Goal: Transaction & Acquisition: Purchase product/service

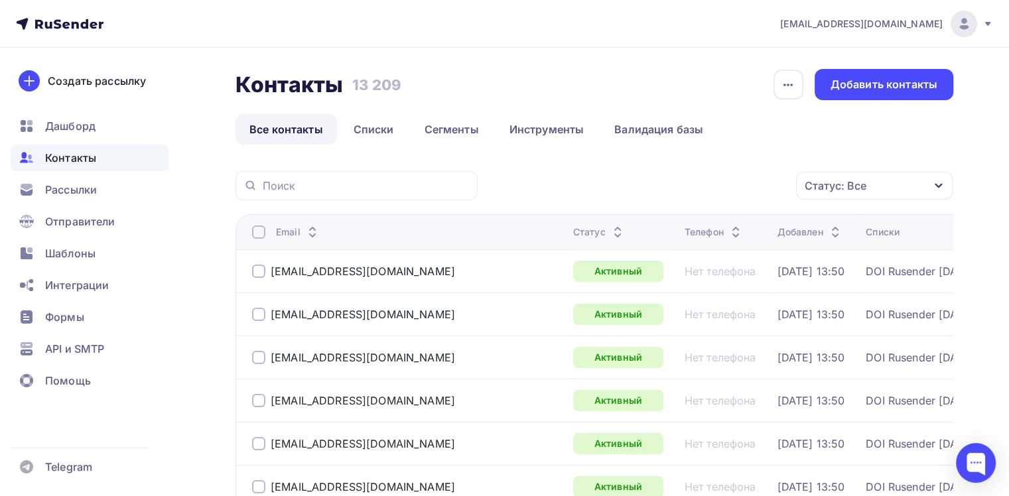
drag, startPoint x: 820, startPoint y: 201, endPoint x: 846, endPoint y: 204, distance: 25.4
click at [910, 195] on div "Статус: Все" at bounding box center [874, 186] width 157 height 28
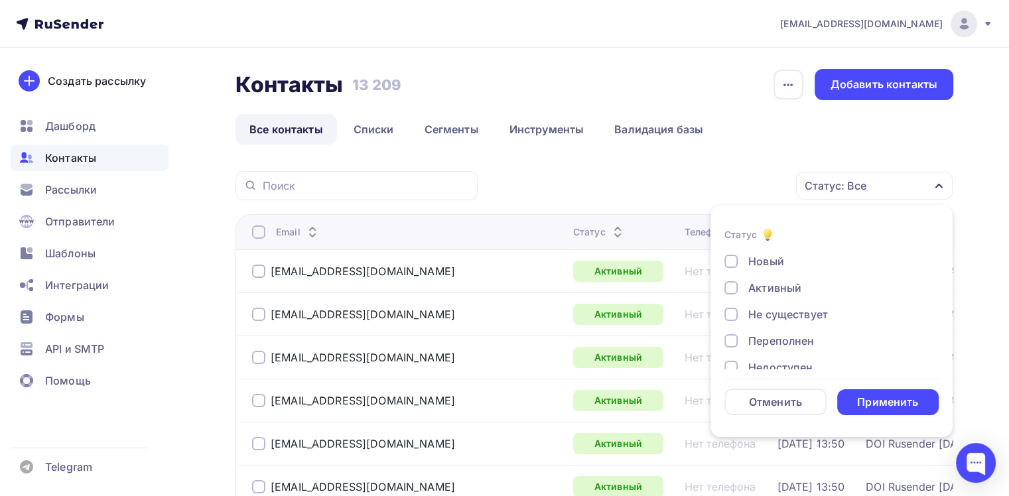
click at [769, 294] on div "Активный" at bounding box center [774, 288] width 53 height 16
click at [769, 284] on div "Активный" at bounding box center [774, 288] width 53 height 16
drag, startPoint x: 771, startPoint y: 292, endPoint x: 786, endPoint y: 301, distance: 17.3
click at [771, 292] on div "Отписан" at bounding box center [771, 298] width 46 height 16
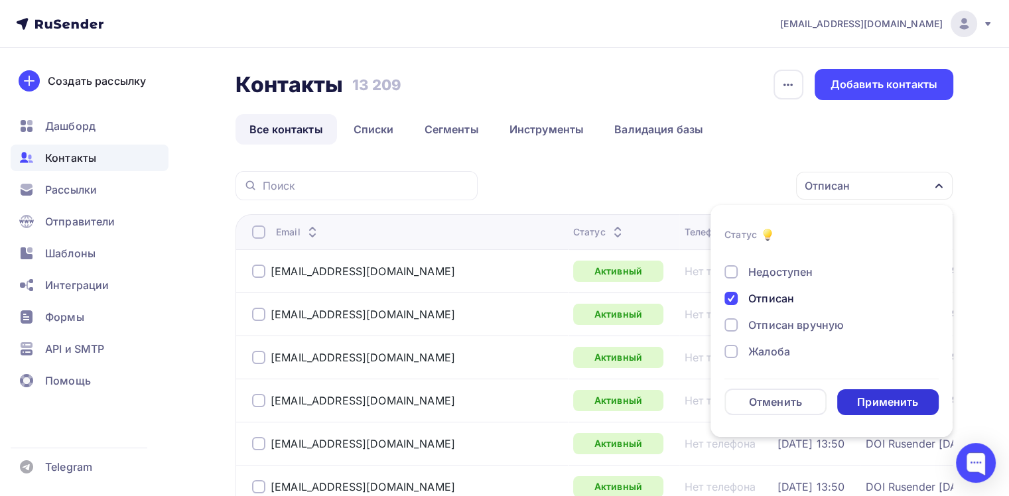
click at [873, 398] on div "Применить" at bounding box center [887, 402] width 61 height 15
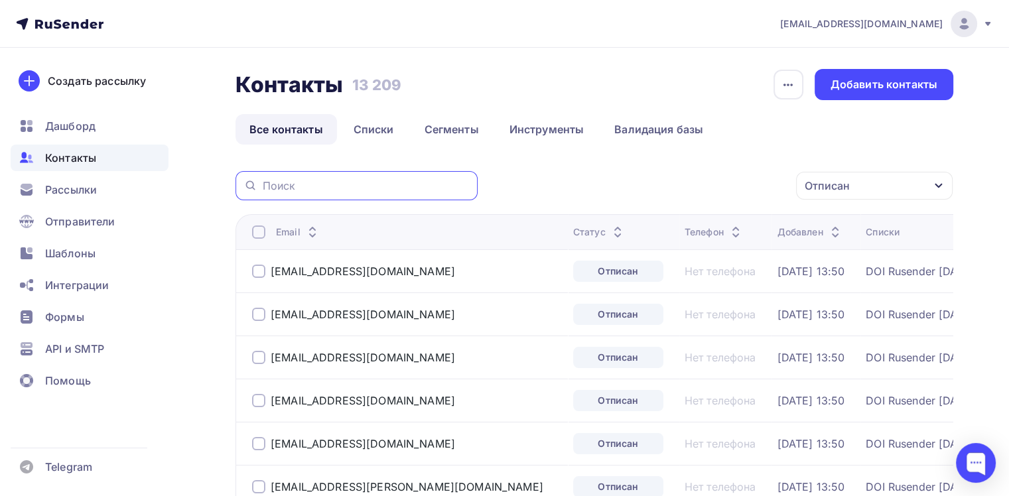
click at [426, 184] on input "text" at bounding box center [366, 185] width 207 height 15
type input "gleabon@bk.ru"
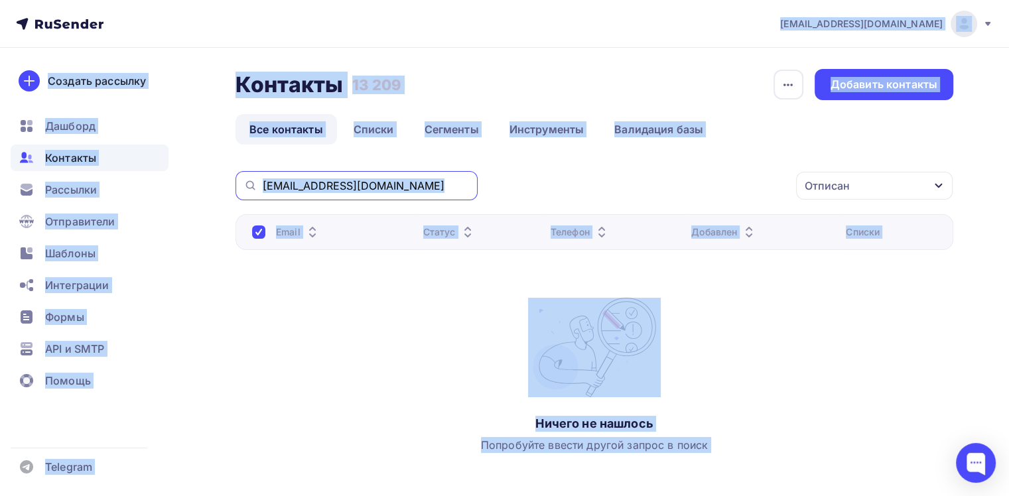
click at [387, 183] on input "gleabon@bk.ru" at bounding box center [366, 185] width 207 height 15
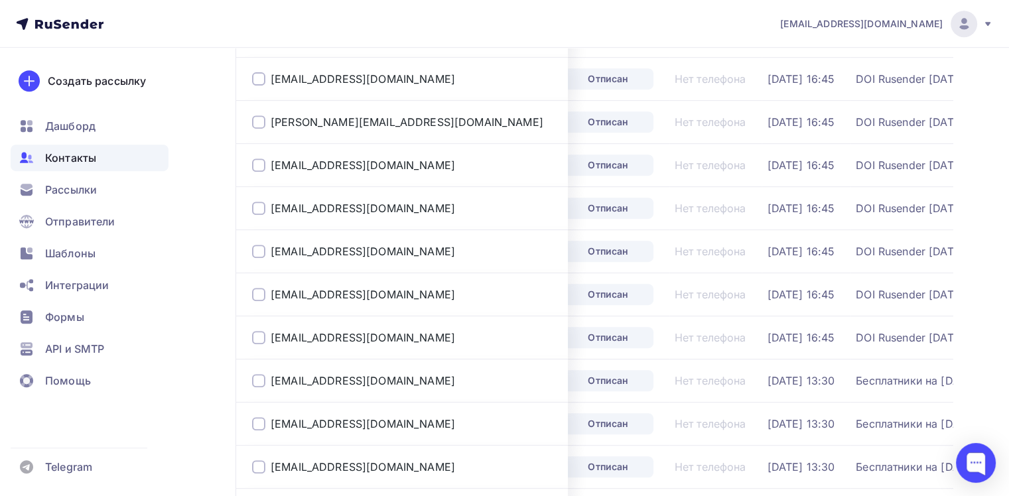
scroll to position [753, 0]
drag, startPoint x: 385, startPoint y: 331, endPoint x: 264, endPoint y: 325, distance: 121.5
click at [264, 326] on div "sk@optiktorg.ru" at bounding box center [407, 336] width 310 height 21
copy div "sk@optiktorg.ru"
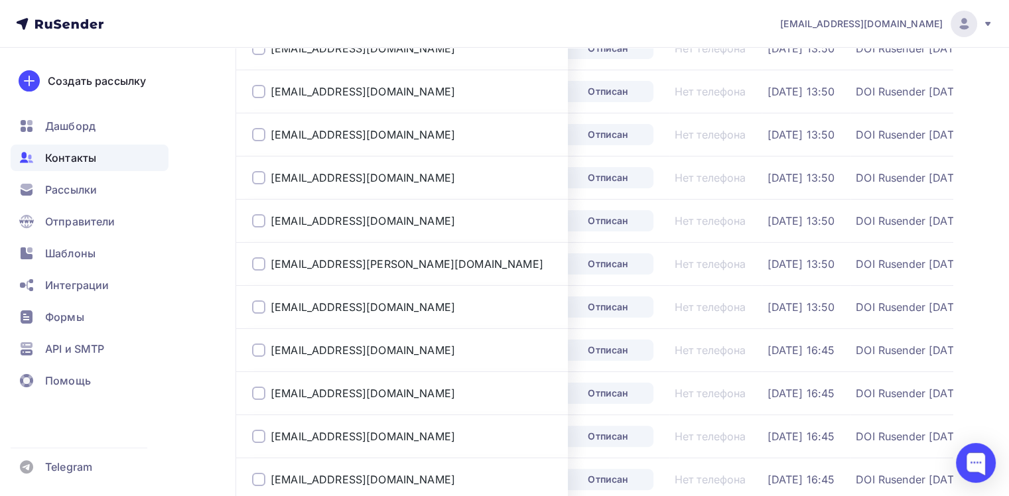
scroll to position [0, 0]
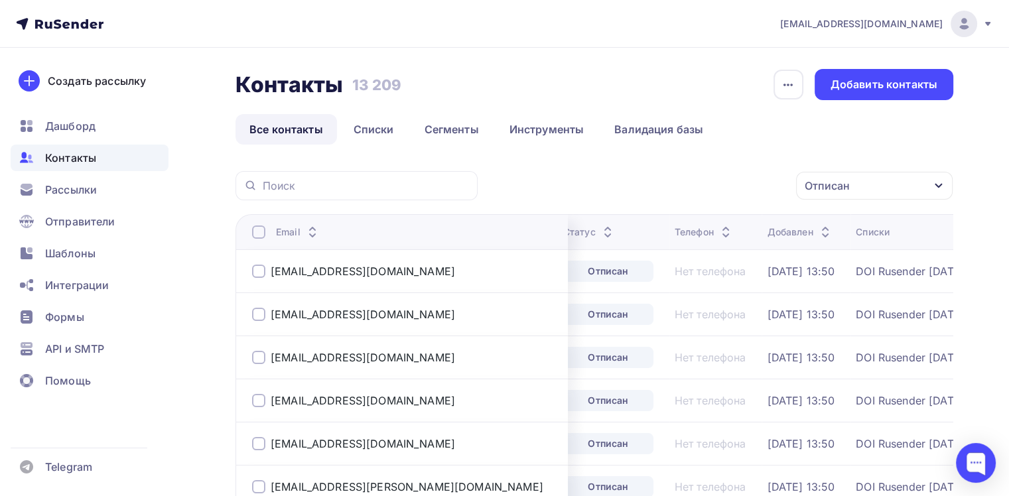
click at [292, 172] on div at bounding box center [356, 185] width 242 height 29
click at [287, 186] on input "text" at bounding box center [366, 185] width 207 height 15
paste input "sk@optiktorg.ru"
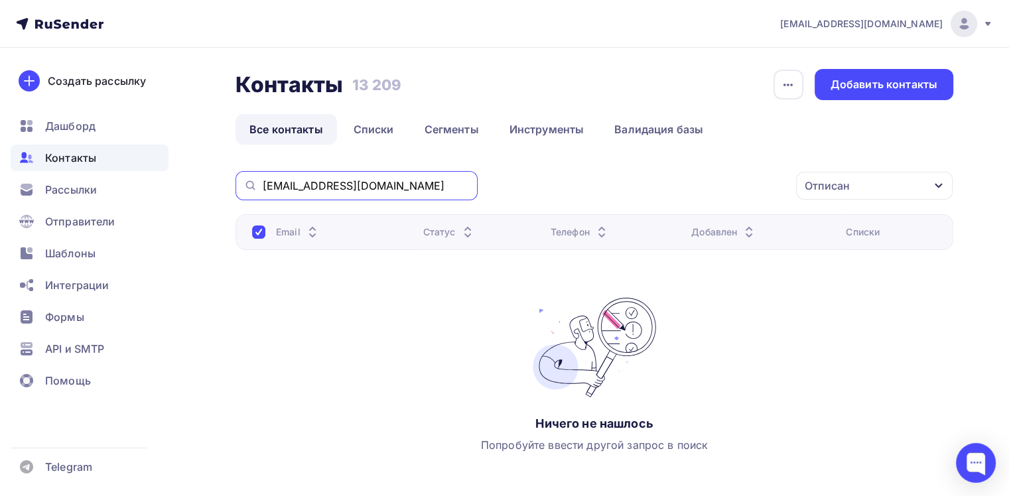
click at [288, 183] on input "sk@optiktorg.ru" at bounding box center [366, 185] width 207 height 15
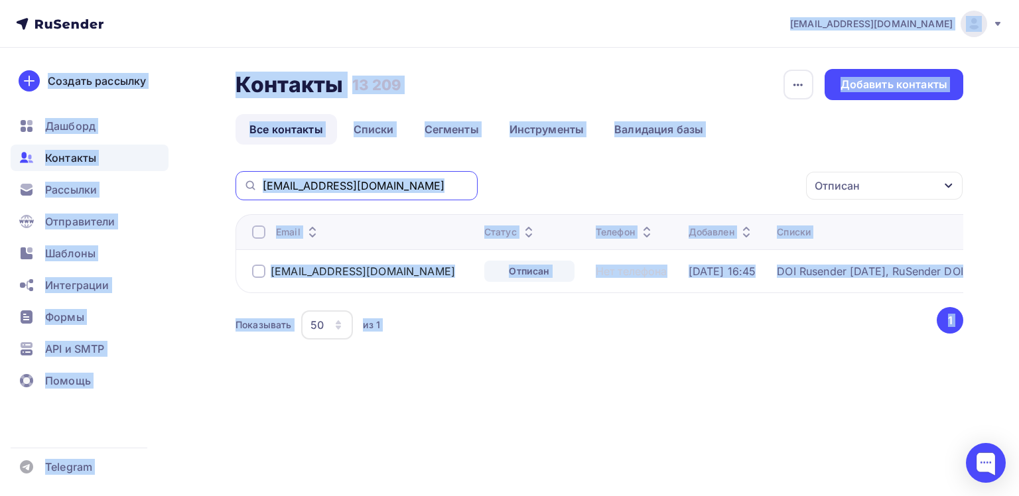
click at [306, 188] on input "sk@optiktorg.ru" at bounding box center [366, 185] width 207 height 15
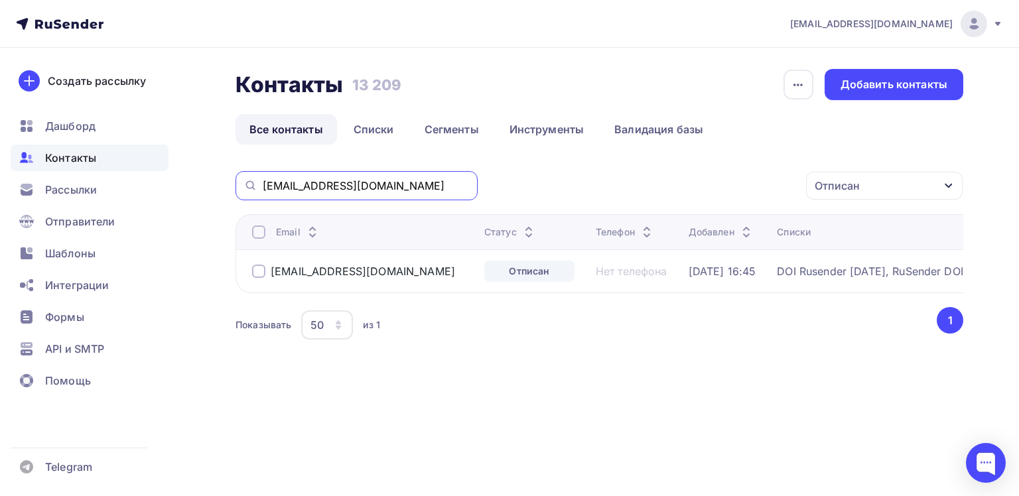
click at [306, 188] on input "sk@optiktorg.ru" at bounding box center [366, 185] width 207 height 15
type input "ggleabon"
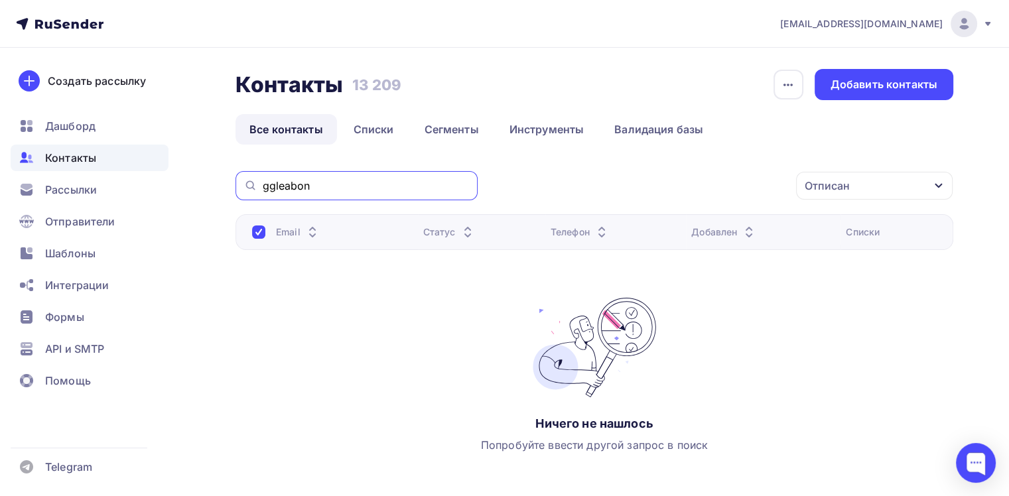
drag, startPoint x: 435, startPoint y: 188, endPoint x: 226, endPoint y: 178, distance: 209.2
click at [226, 178] on div "Контакты Контакты 13 209 13 209 История импорта Добавить контакты Все контакты …" at bounding box center [504, 306] width 1009 height 517
type input "dfgdfgdfg"
click at [533, 166] on div "Контакты Контакты 13 209 13 209 История импорта Добавить контакты Все контакты …" at bounding box center [594, 290] width 718 height 443
click at [407, 190] on input "dfgdfgdfg" at bounding box center [366, 185] width 207 height 15
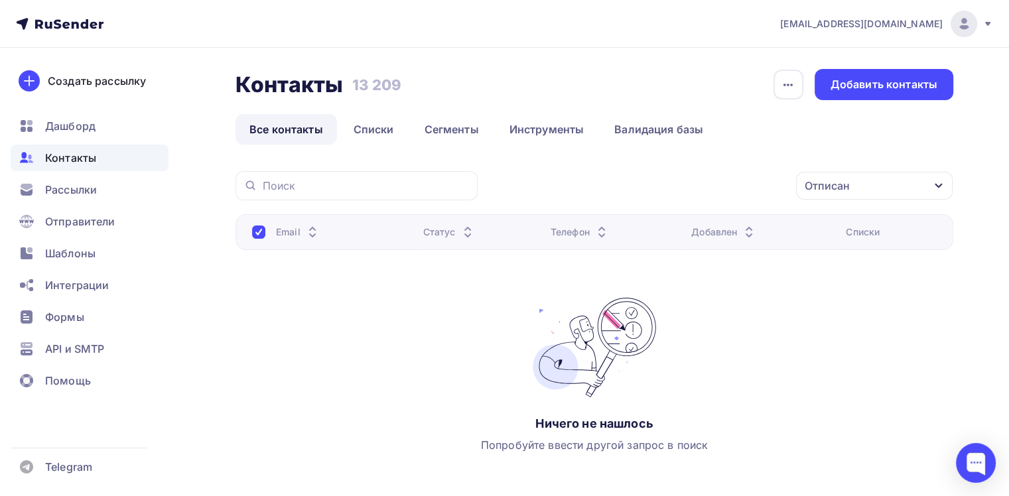
click at [449, 239] on th "Статус" at bounding box center [481, 232] width 127 height 36
click at [447, 231] on div "Статус" at bounding box center [449, 231] width 52 height 13
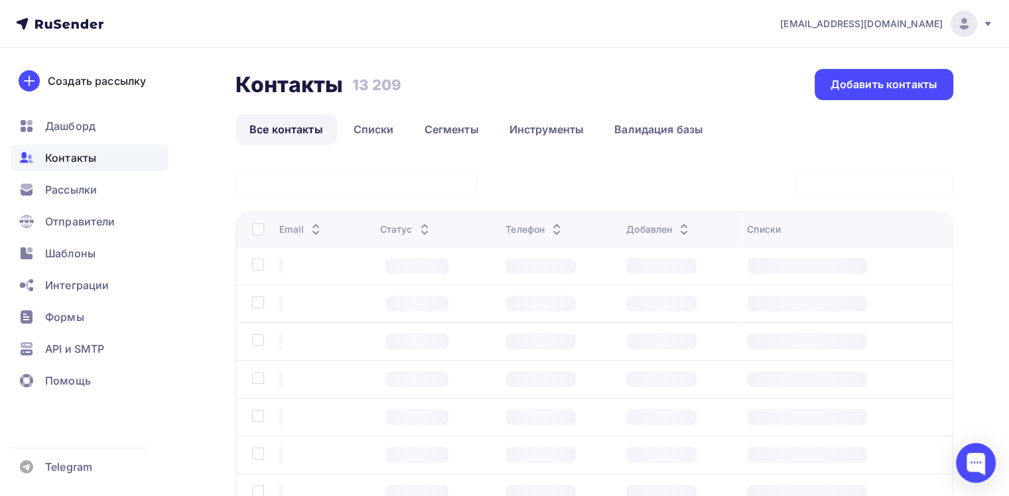
click at [818, 186] on div at bounding box center [874, 184] width 158 height 27
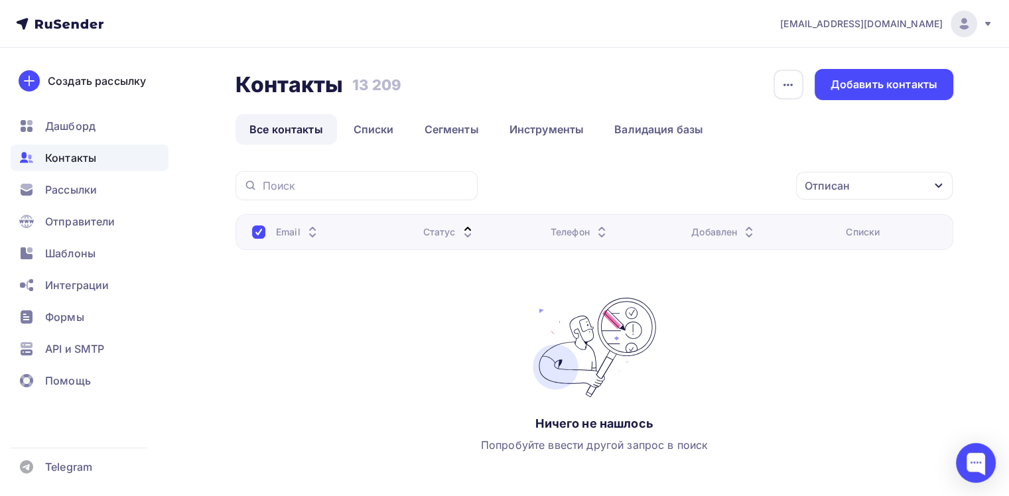
click at [818, 186] on div "Отписан" at bounding box center [826, 186] width 45 height 16
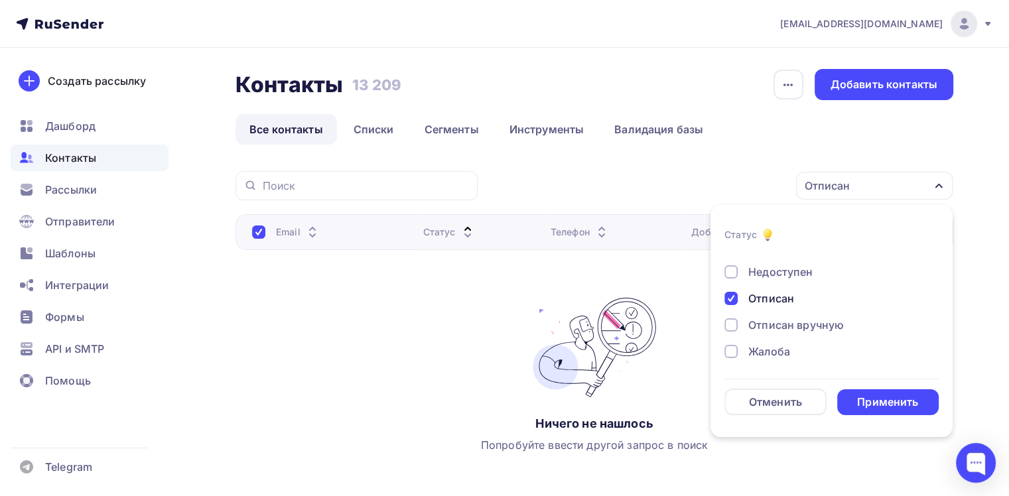
click at [818, 186] on div "Отписан" at bounding box center [826, 186] width 45 height 16
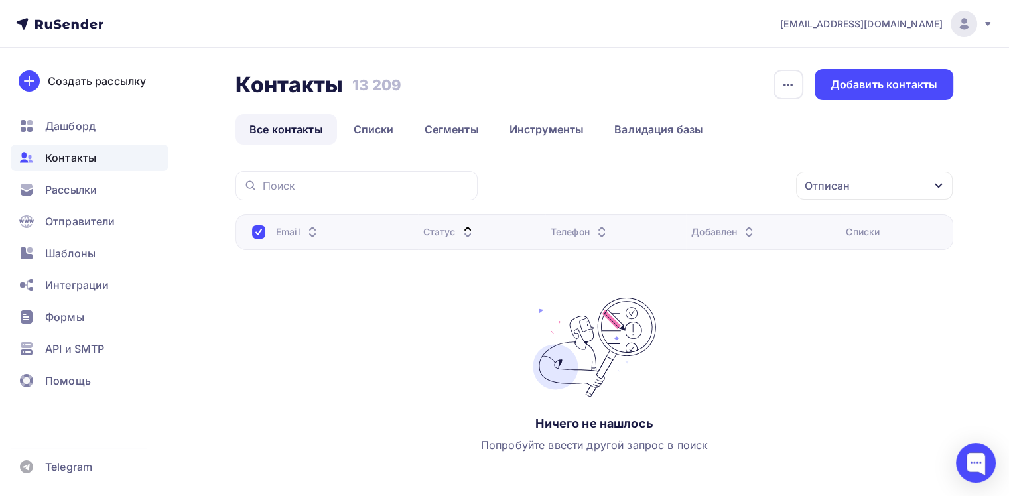
click at [388, 197] on div at bounding box center [356, 185] width 242 height 29
drag, startPoint x: 855, startPoint y: 184, endPoint x: 765, endPoint y: 184, distance: 89.5
click at [855, 187] on div "Отписан" at bounding box center [874, 186] width 157 height 28
click at [457, 183] on input "text" at bounding box center [366, 185] width 207 height 15
click at [280, 216] on th "Email" at bounding box center [326, 232] width 182 height 36
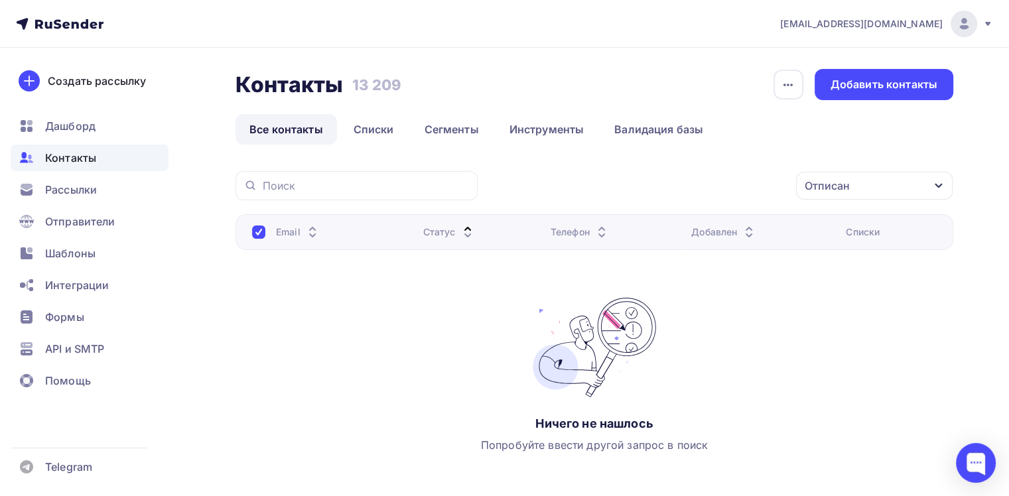
click at [385, 0] on nav "[EMAIL_ADDRESS][DOMAIN_NAME] Аккаунт Тарифы Выйти Создать рассылку [GEOGRAPHIC_…" at bounding box center [504, 24] width 1009 height 48
click at [95, 346] on span "API и SMTP" at bounding box center [74, 349] width 59 height 16
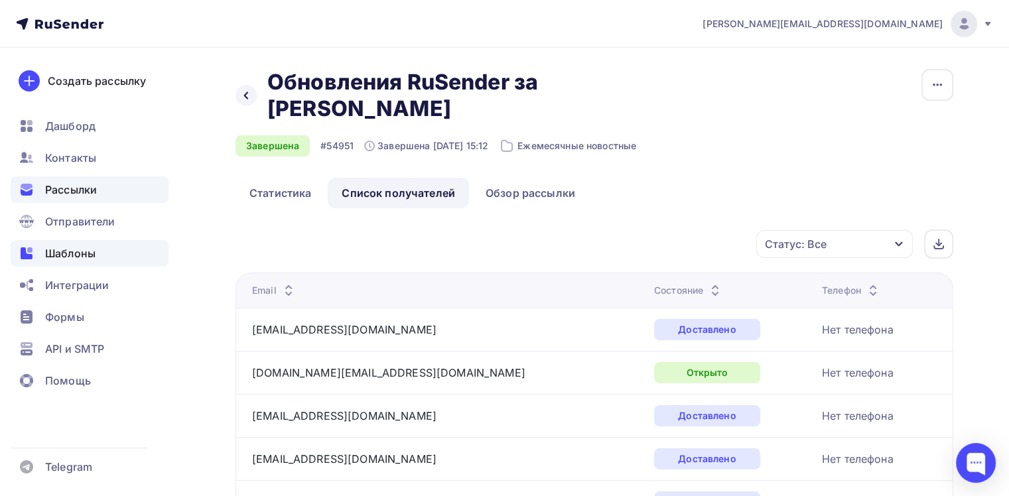
click at [75, 251] on span "Шаблоны" at bounding box center [70, 253] width 50 height 16
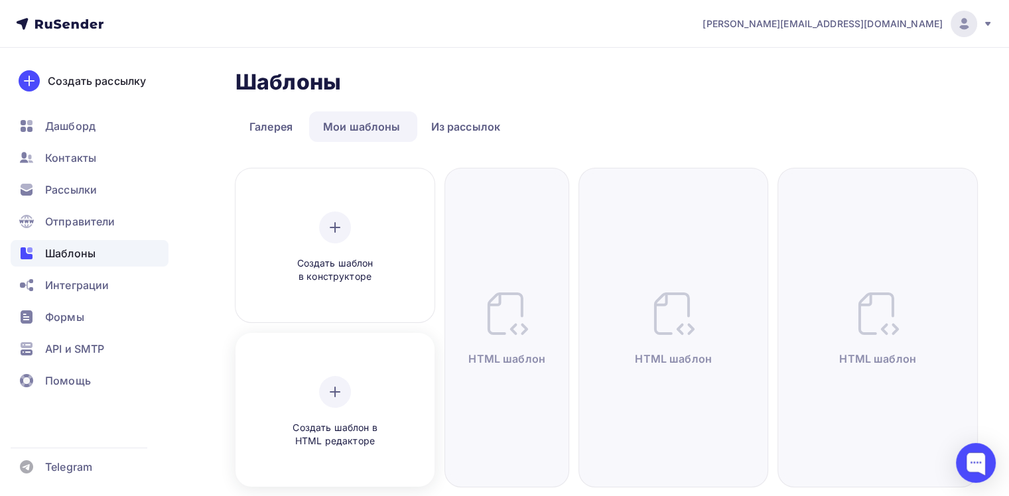
click at [353, 389] on div "Создать шаблон в HTML редакторе" at bounding box center [335, 412] width 126 height 72
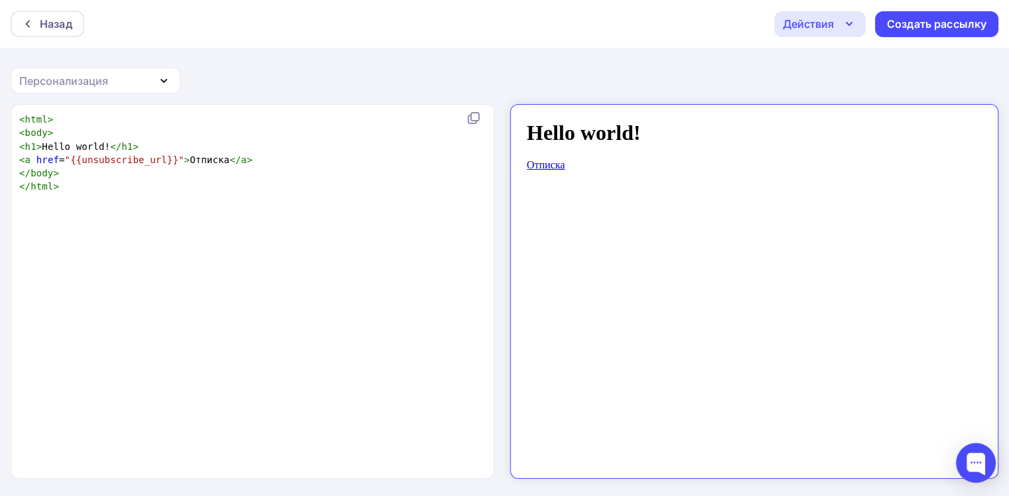
click at [375, 289] on div "xxxxxxxxxx < html > < body > < h1 > Hello world! </ h1 > < a href = "{{unsubscr…" at bounding box center [266, 308] width 499 height 396
type textarea "<html> <body> <h1>Hello world!</h1> <a href="{{unsubscribe_url}}">Отписка</a> <…"
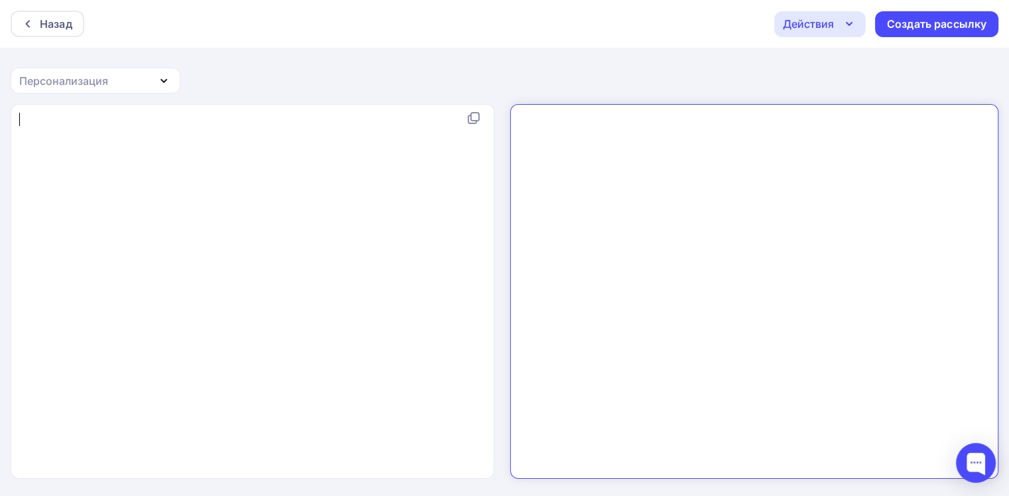
type textarea "<!DOCTYPE html PUBLIC "-//W3C//DTD XHTML 1.0 Transitional//EN" "http://www.w3.o…"
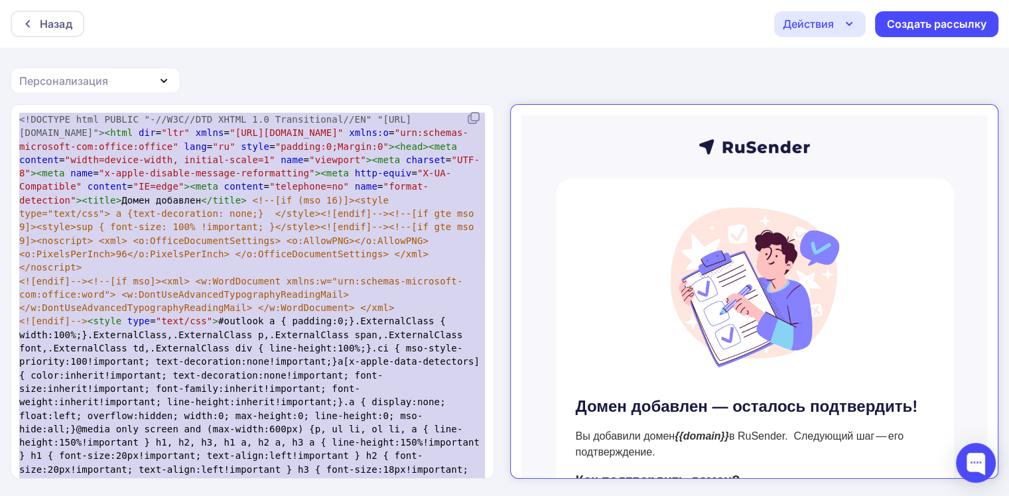
scroll to position [5068, 0]
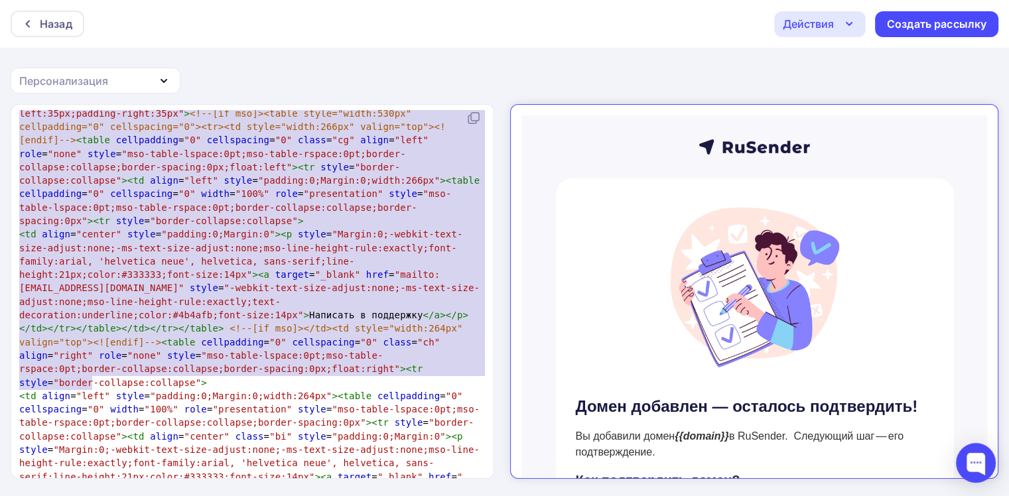
click at [326, 77] on div "Назад Действия Отправить тестовое письмо Сохранить в Мои шаблоны Выйти без сохр…" at bounding box center [504, 248] width 1009 height 497
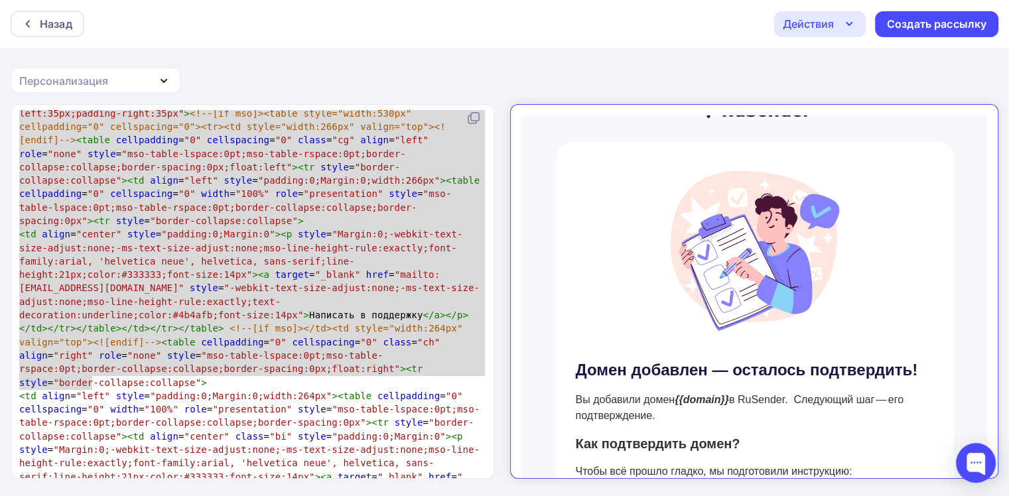
scroll to position [0, 0]
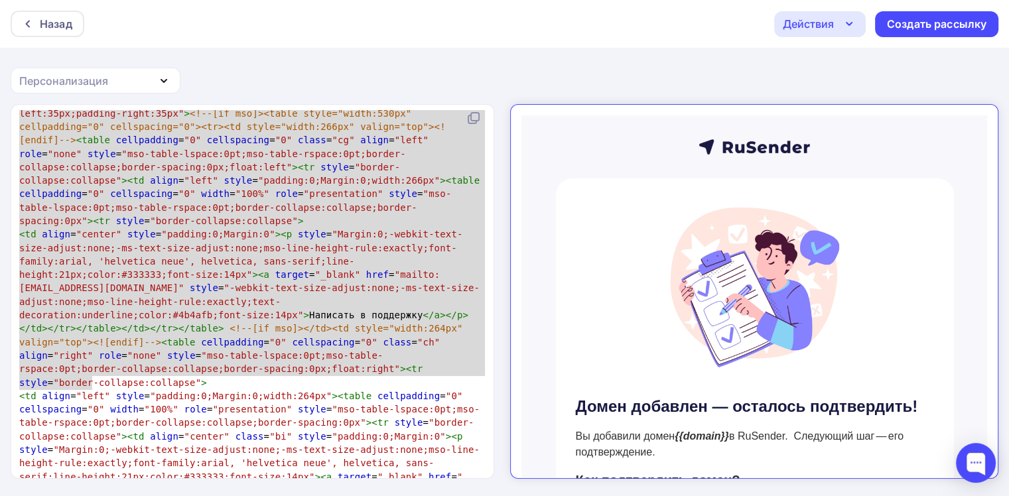
click at [800, 36] on div "Назад Действия Отправить тестовое письмо Сохранить в Мои шаблоны Выйти без сохр…" at bounding box center [504, 24] width 1009 height 48
click at [802, 31] on div "Действия" at bounding box center [808, 24] width 51 height 16
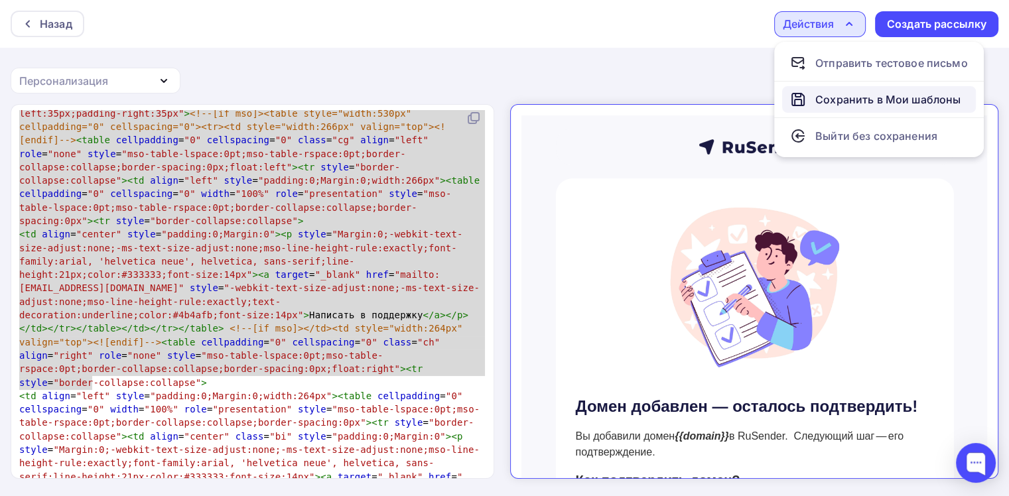
click at [836, 97] on div "Сохранить в Мои шаблоны" at bounding box center [887, 100] width 145 height 16
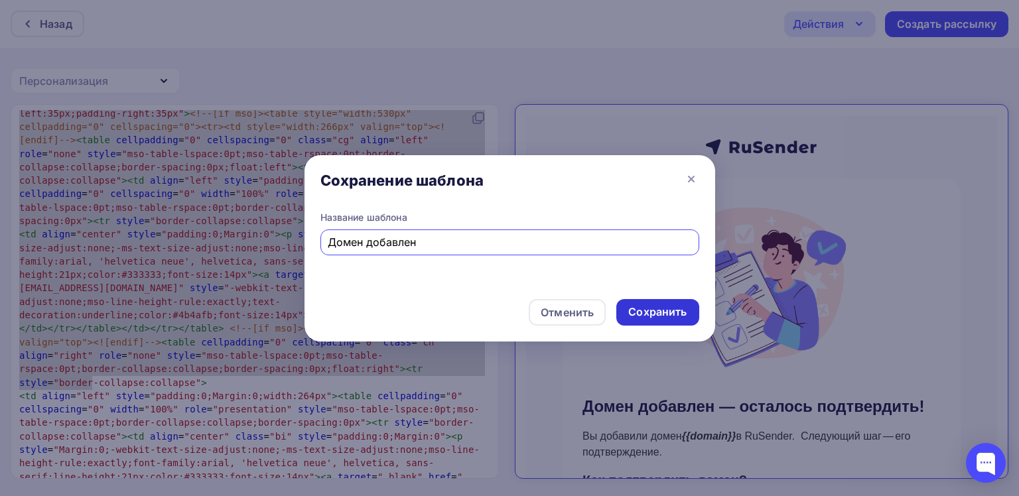
type input "Домен добавлен"
click at [687, 306] on div "Сохранить" at bounding box center [657, 312] width 82 height 27
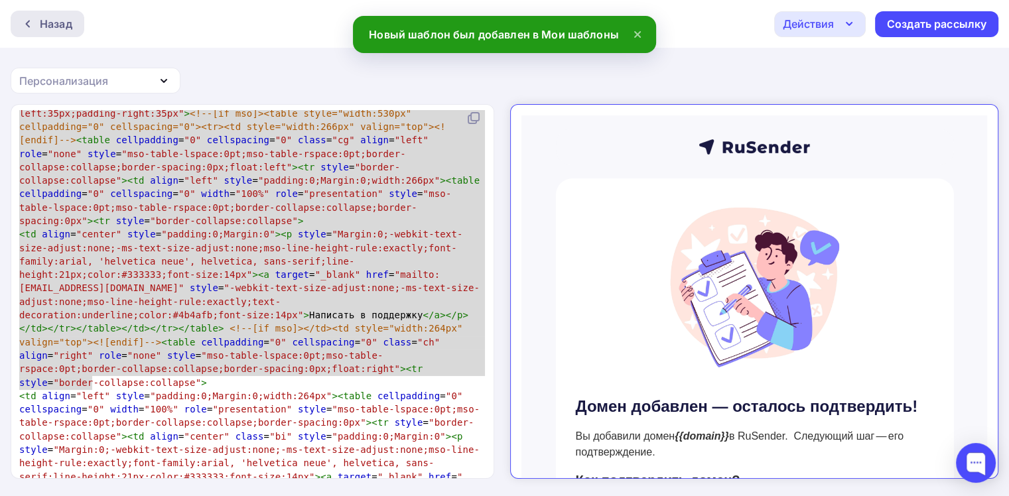
click at [61, 27] on div "Назад" at bounding box center [56, 24] width 32 height 16
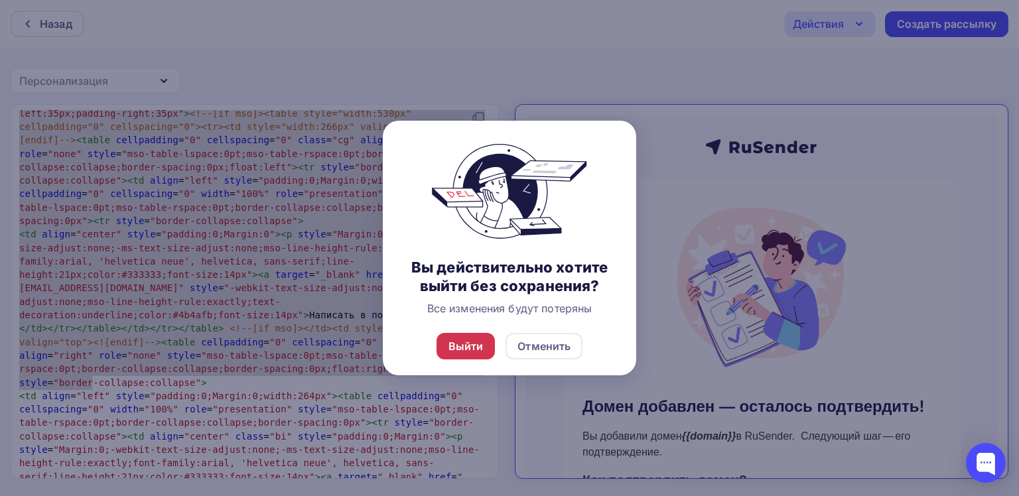
click at [456, 358] on div "Выйти" at bounding box center [465, 346] width 59 height 27
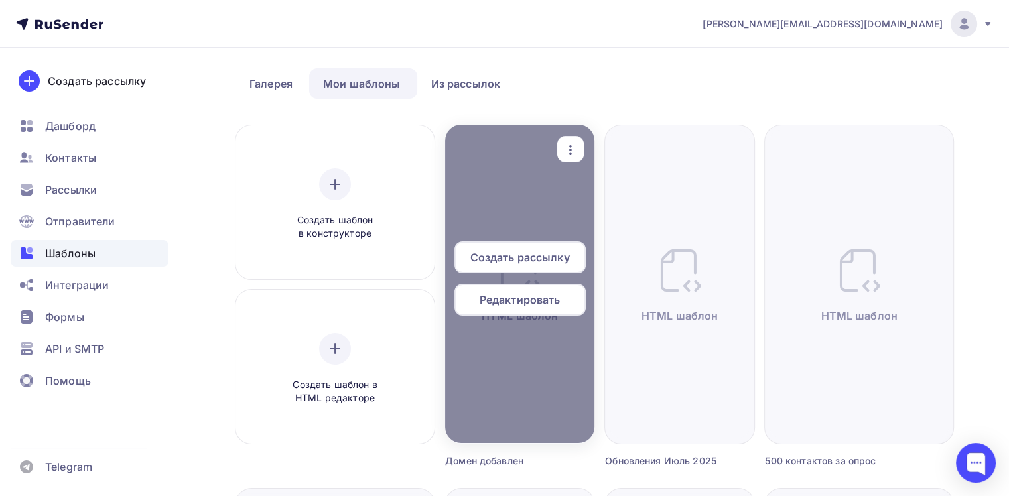
scroll to position [66, 0]
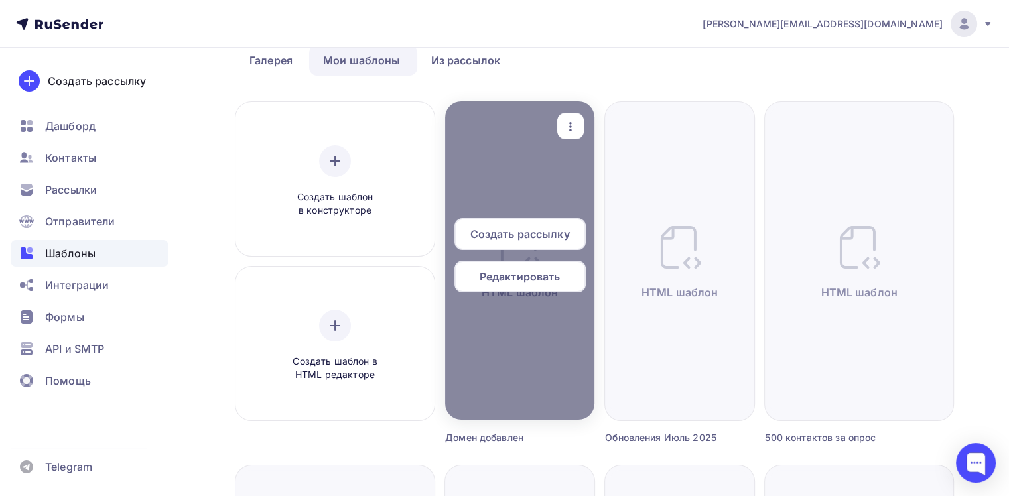
click at [503, 279] on span "Редактировать" at bounding box center [519, 277] width 81 height 16
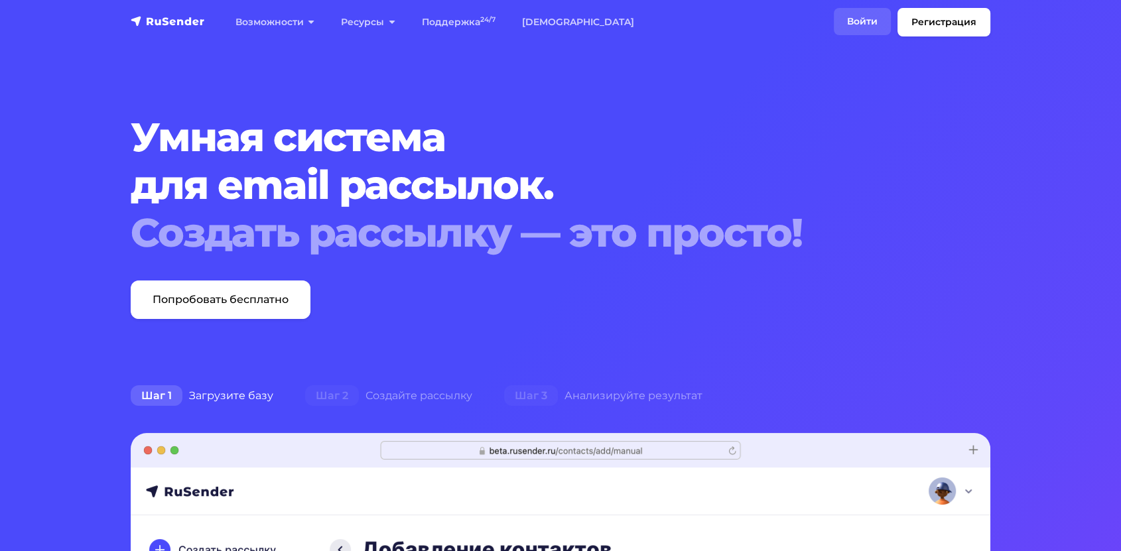
click at [850, 32] on link "Войти" at bounding box center [862, 21] width 57 height 27
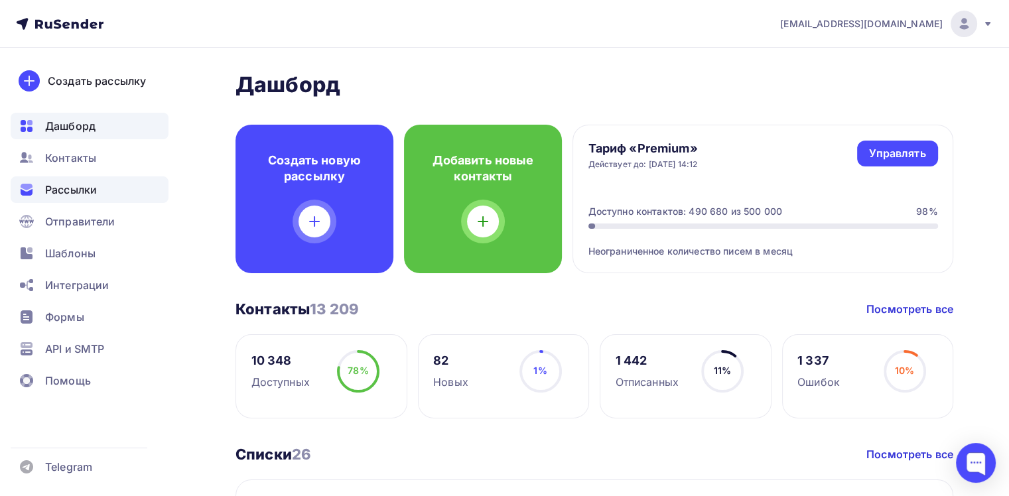
click at [109, 182] on div "Рассылки" at bounding box center [90, 189] width 158 height 27
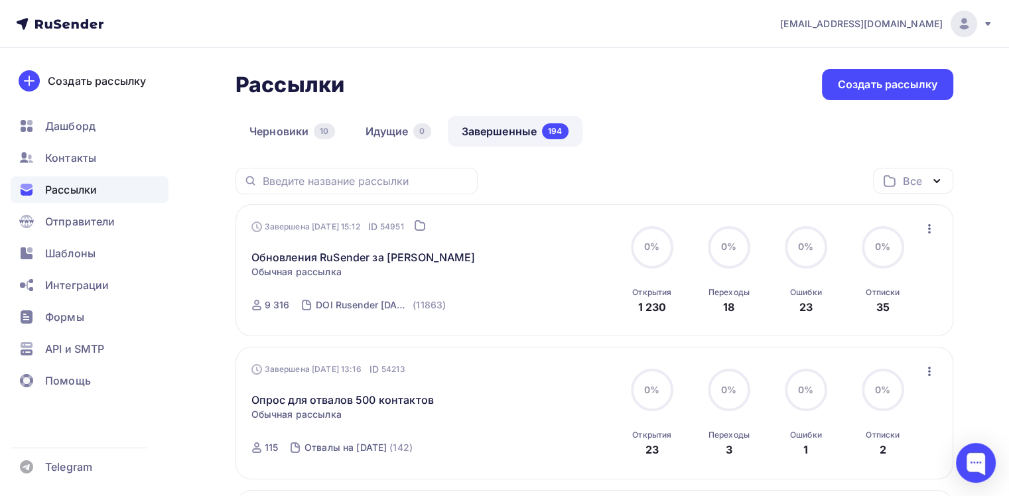
click at [860, 37] on nav "[EMAIL_ADDRESS][DOMAIN_NAME] Аккаунт Тарифы Выйти Создать рассылку [GEOGRAPHIC_…" at bounding box center [504, 24] width 1009 height 48
click at [862, 27] on span "[EMAIL_ADDRESS][DOMAIN_NAME]" at bounding box center [861, 23] width 162 height 13
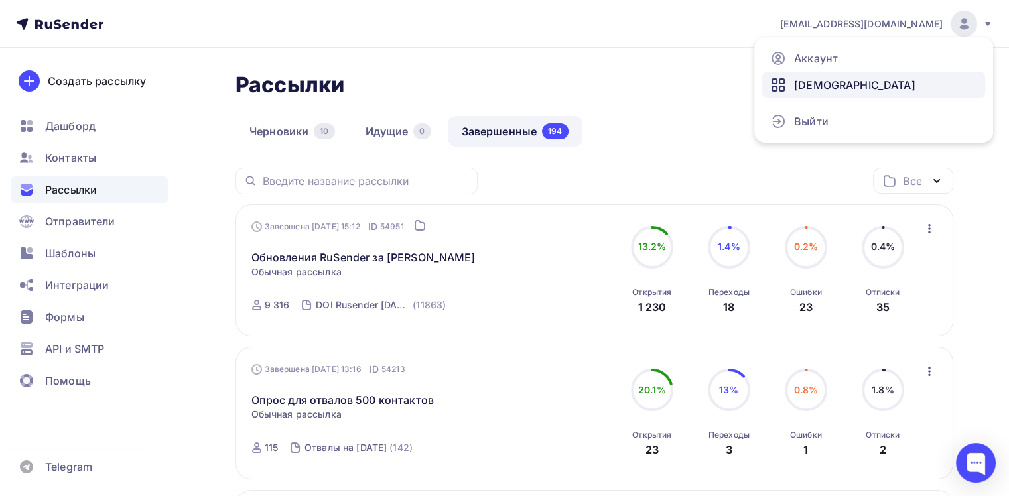
click at [849, 83] on link "[DEMOGRAPHIC_DATA]" at bounding box center [873, 85] width 223 height 27
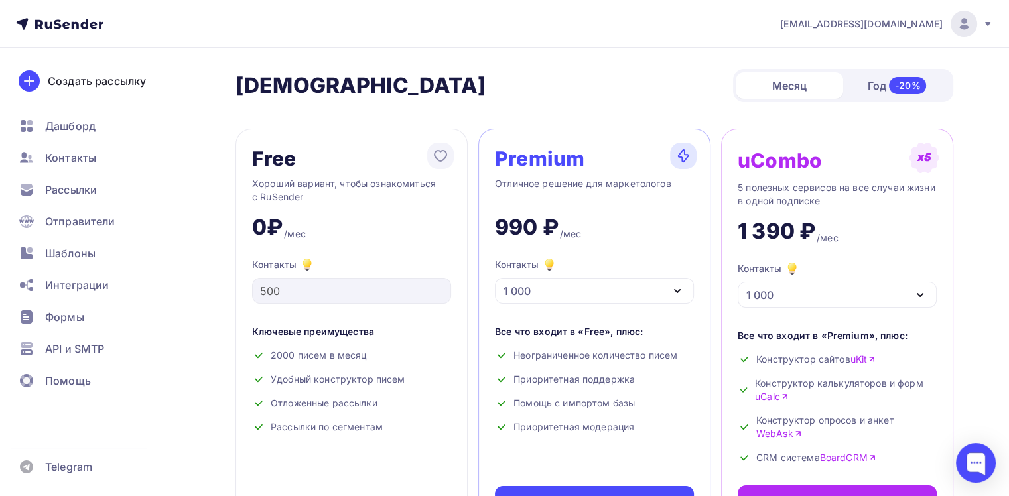
click at [860, 74] on div "Год -20%" at bounding box center [896, 86] width 107 height 28
click at [815, 78] on div "Месяц" at bounding box center [788, 85] width 107 height 27
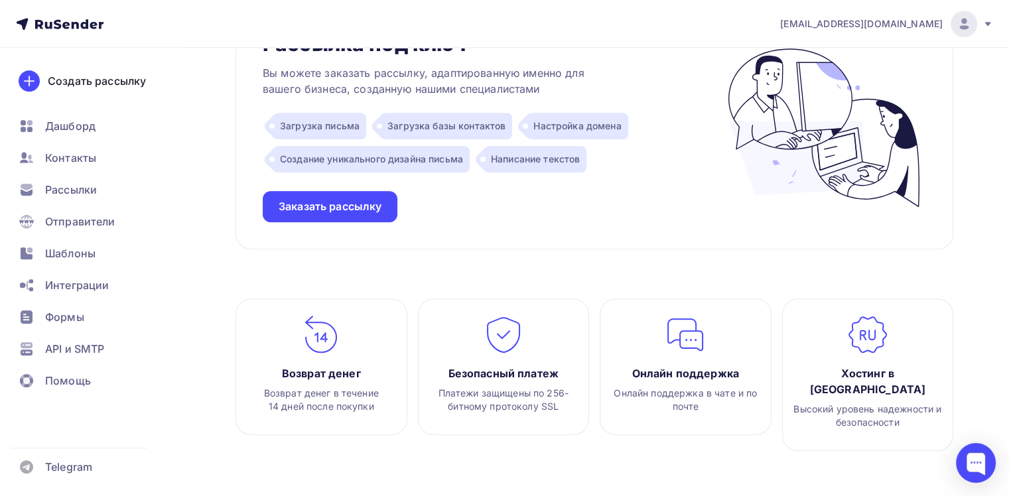
scroll to position [1146, 0]
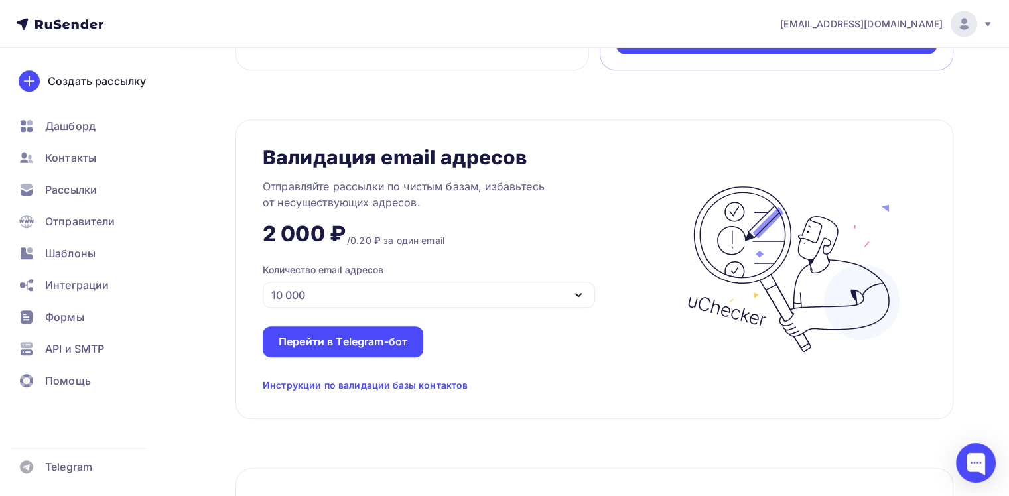
drag, startPoint x: 705, startPoint y: 344, endPoint x: 727, endPoint y: 98, distance: 246.4
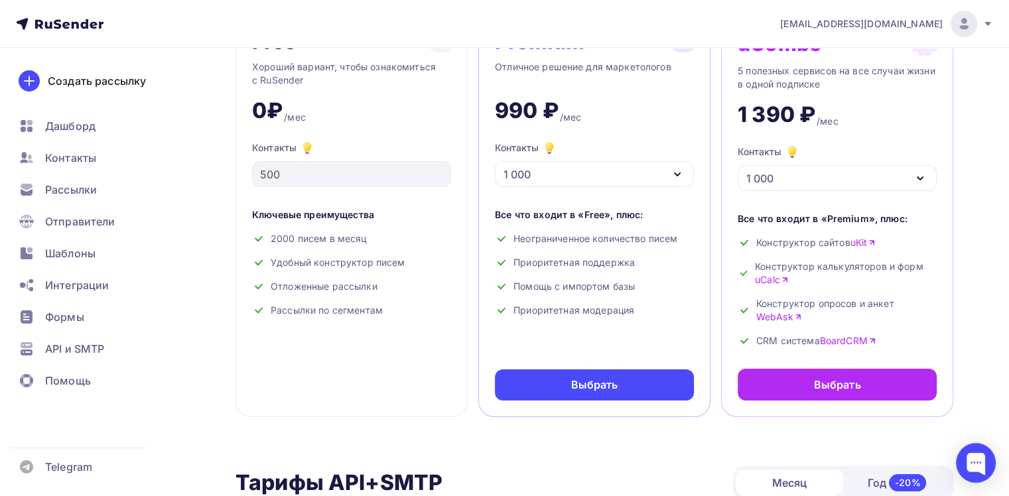
scroll to position [66, 0]
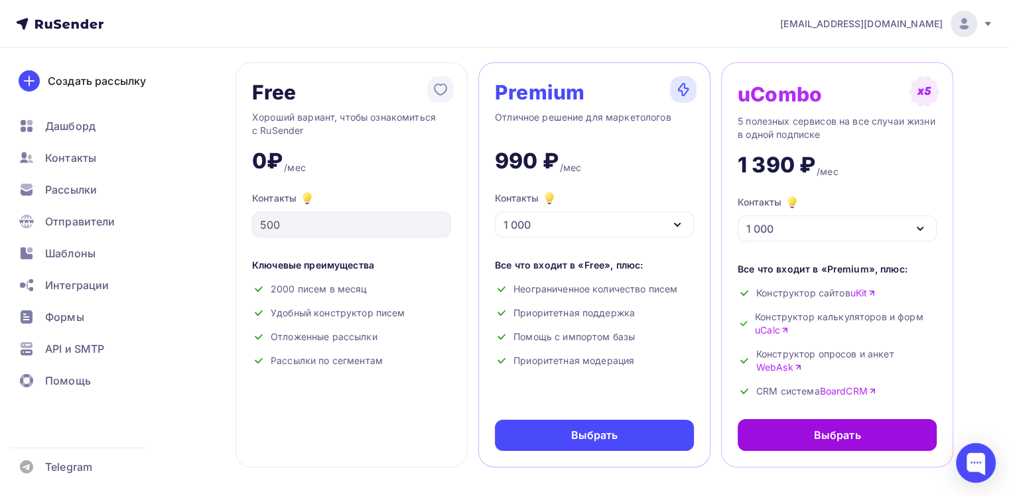
click at [791, 440] on div "Выбрать" at bounding box center [836, 435] width 199 height 32
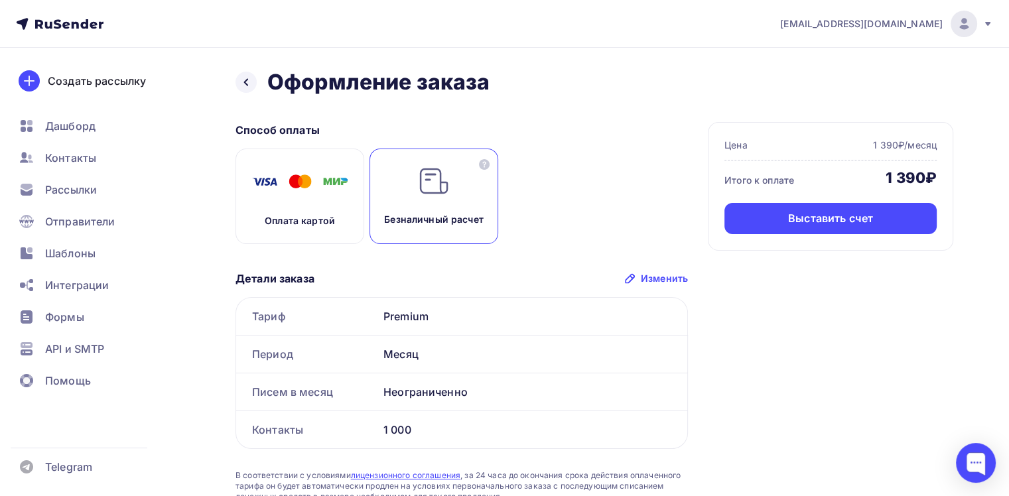
click at [459, 187] on div "Безналичный расчет" at bounding box center [433, 197] width 129 height 96
click at [844, 27] on span "[EMAIL_ADDRESS][DOMAIN_NAME]" at bounding box center [861, 23] width 162 height 13
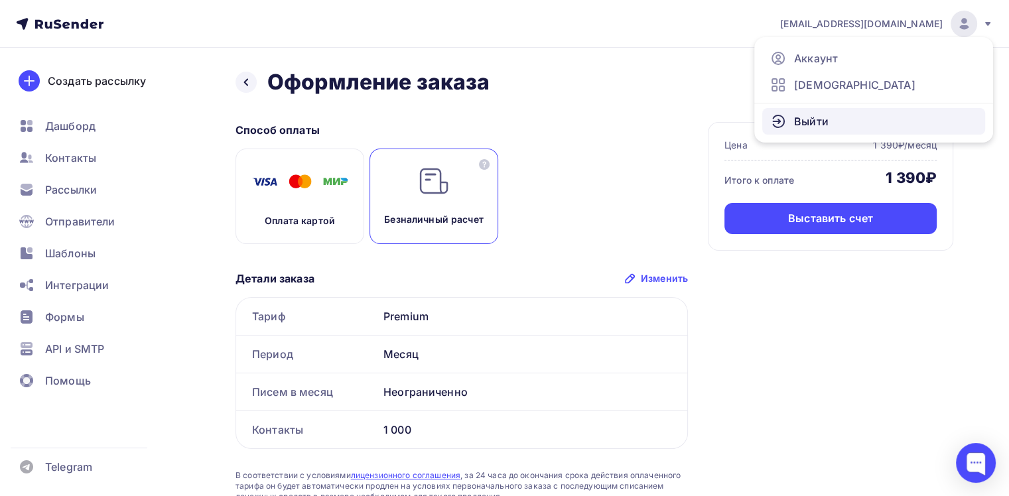
click at [797, 119] on span "Выйти" at bounding box center [811, 121] width 34 height 16
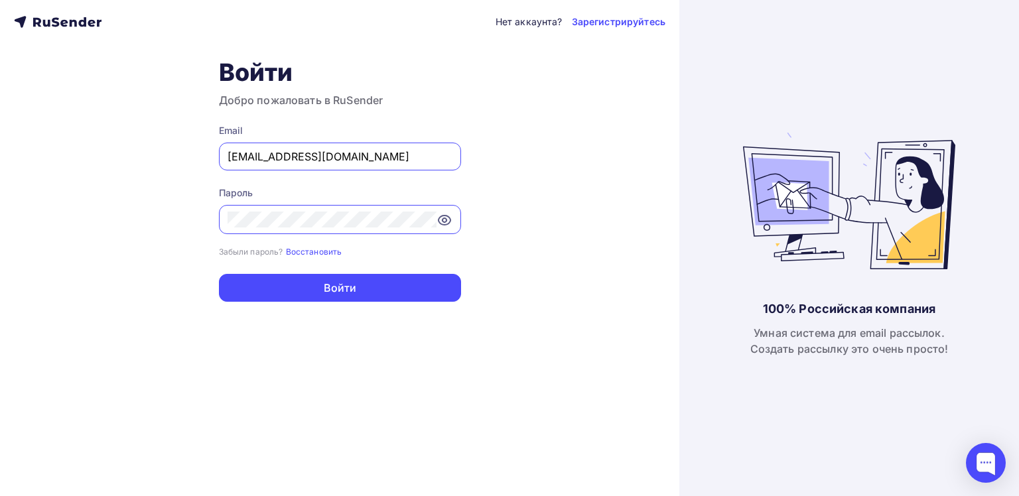
click at [423, 156] on input "[EMAIL_ADDRESS][DOMAIN_NAME]" at bounding box center [339, 157] width 225 height 16
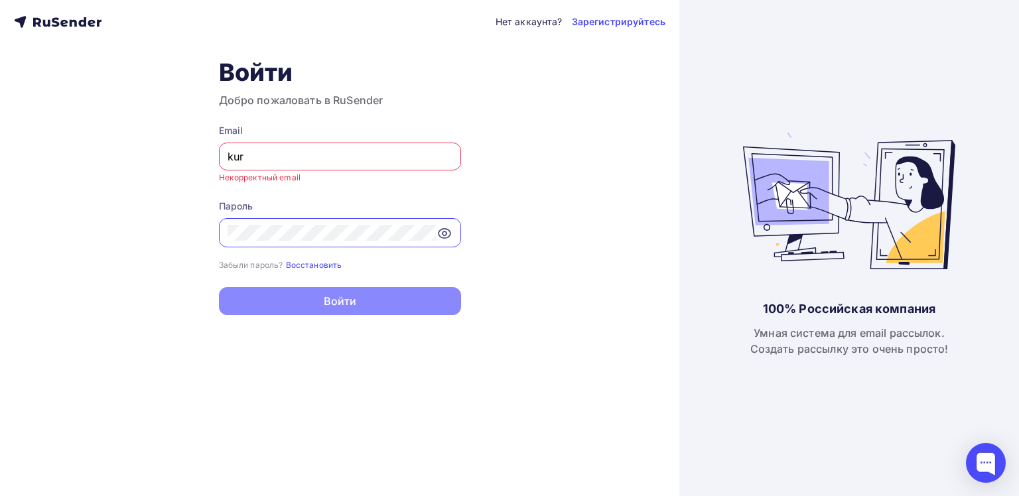
type input "[PERSON_NAME][EMAIL_ADDRESS][DOMAIN_NAME]"
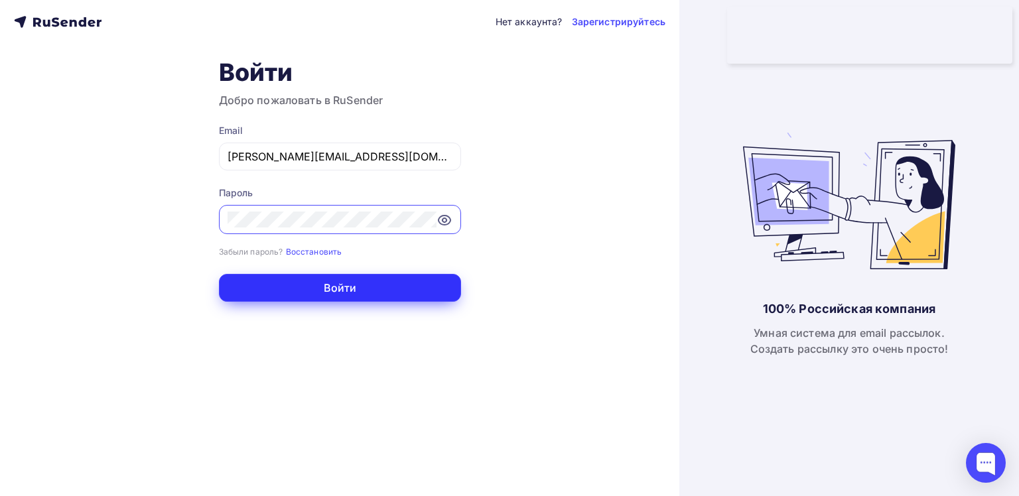
click at [323, 294] on button "Войти" at bounding box center [340, 288] width 242 height 28
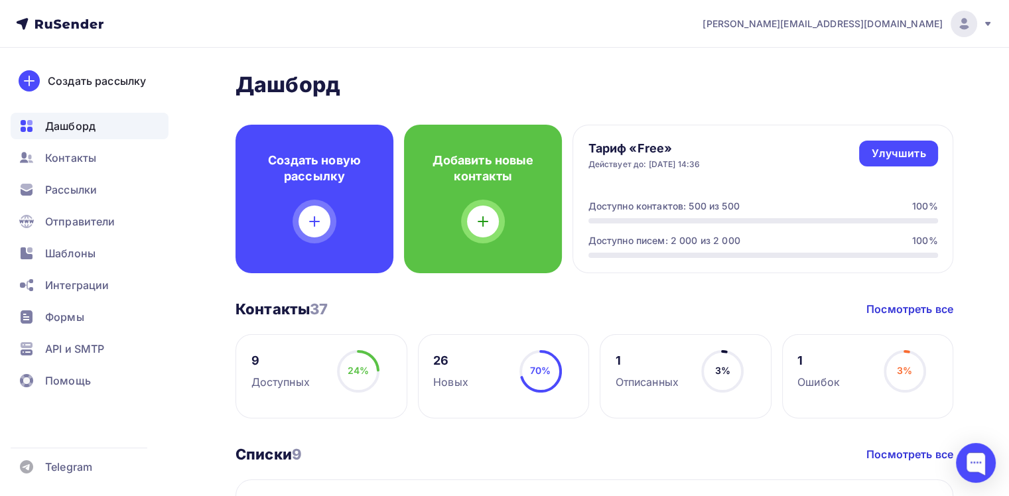
click at [923, 29] on span "[PERSON_NAME][EMAIL_ADDRESS][DOMAIN_NAME]" at bounding box center [822, 23] width 240 height 13
click at [830, 80] on span "[DEMOGRAPHIC_DATA]" at bounding box center [854, 85] width 121 height 16
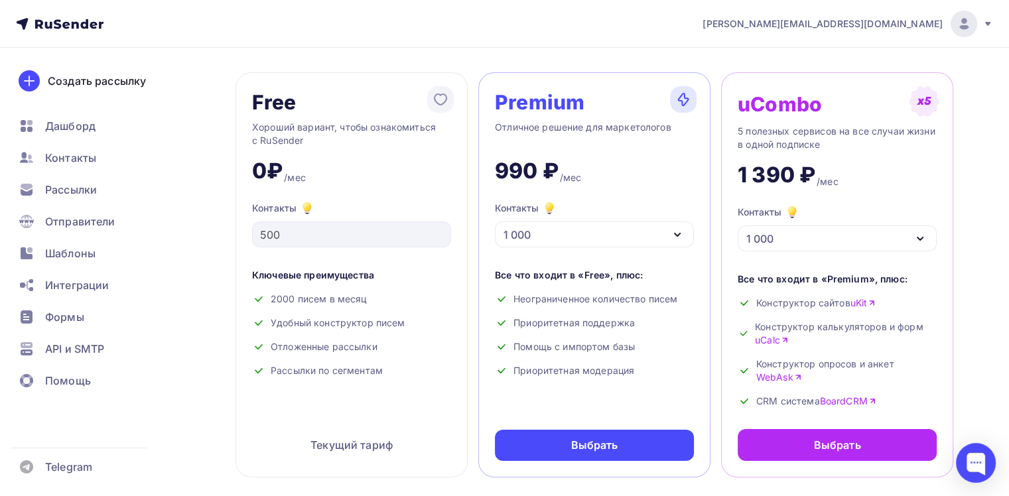
scroll to position [133, 0]
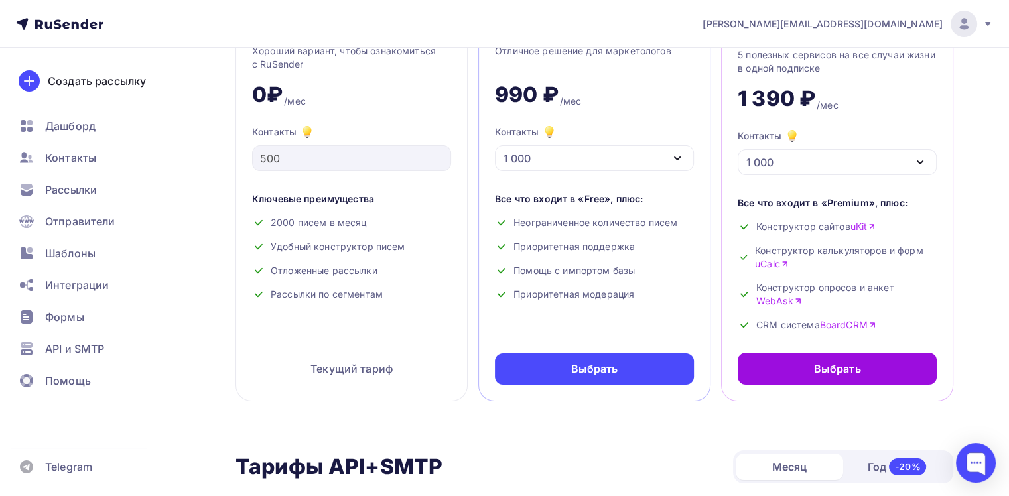
click at [744, 356] on div "Выбрать" at bounding box center [836, 369] width 199 height 32
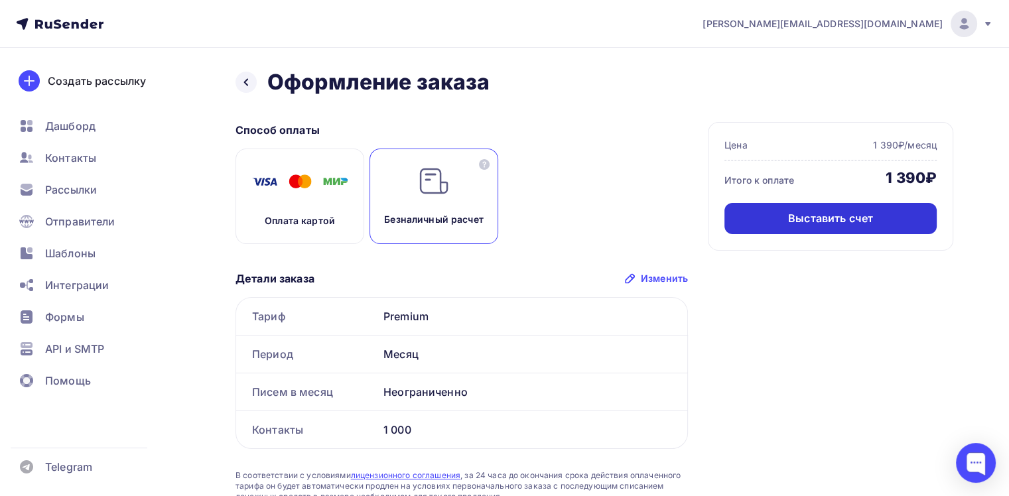
click at [789, 208] on div "Выставить счет" at bounding box center [830, 218] width 212 height 31
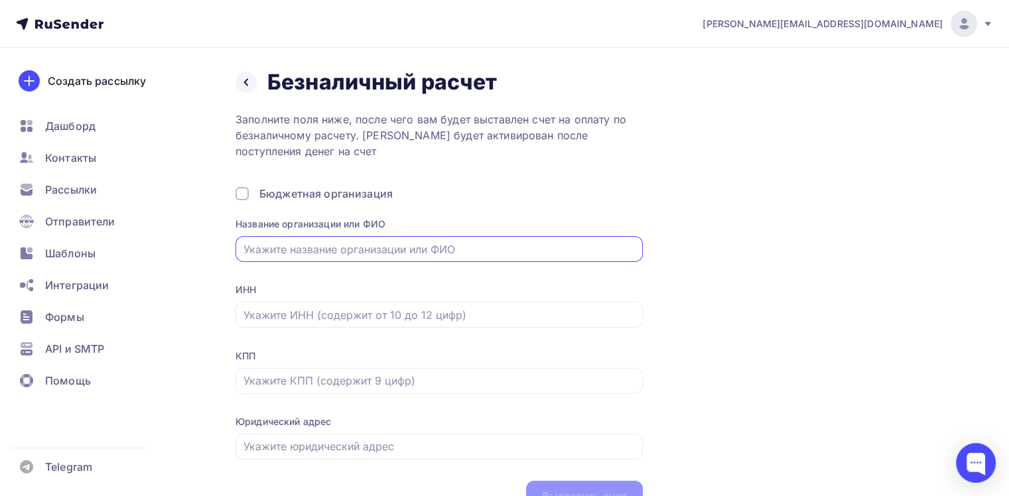
click at [862, 231] on div "Назад Безналичный расчет Безналичный расчет Заполните поля ниже, после чего вам…" at bounding box center [594, 290] width 718 height 443
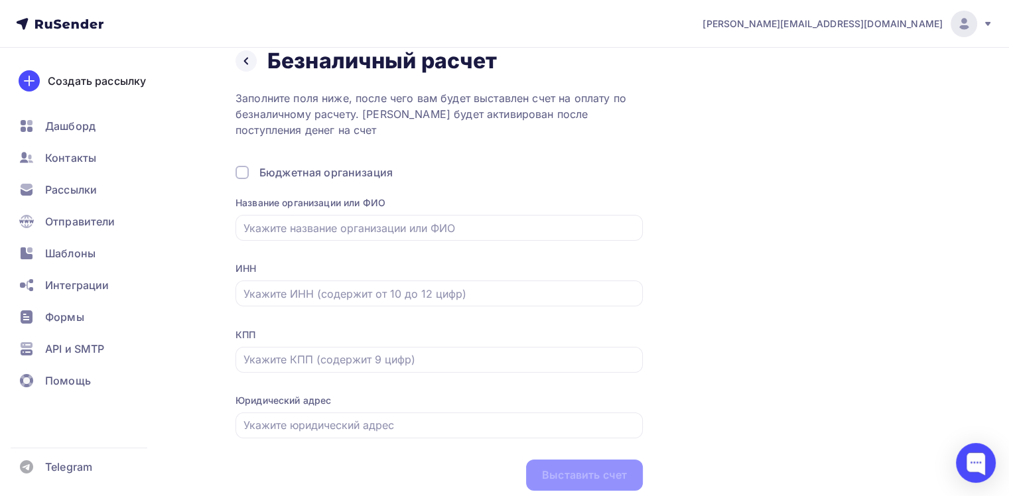
scroll to position [21, 0]
click at [369, 177] on div "Бюджетная организация" at bounding box center [325, 172] width 133 height 16
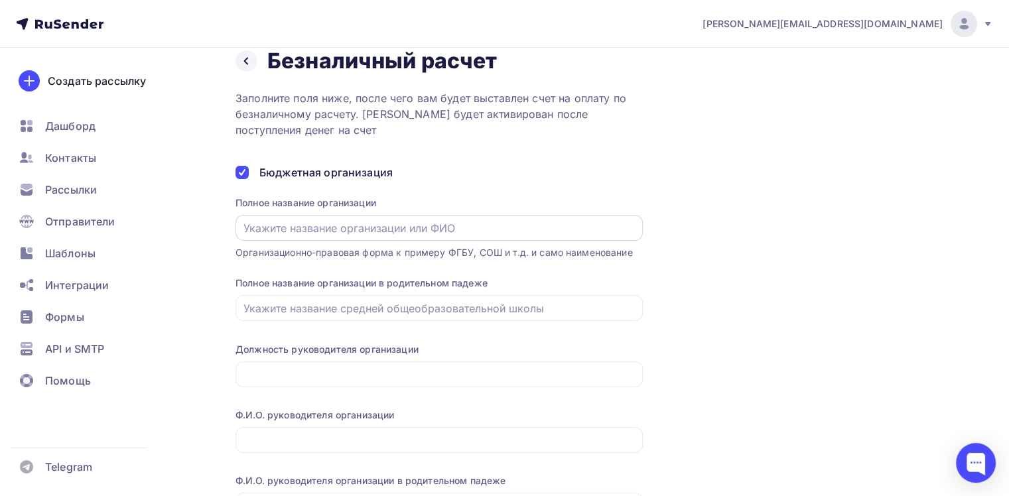
click at [388, 229] on input "text" at bounding box center [439, 228] width 392 height 16
click at [326, 172] on div "Бюджетная организация" at bounding box center [325, 172] width 133 height 16
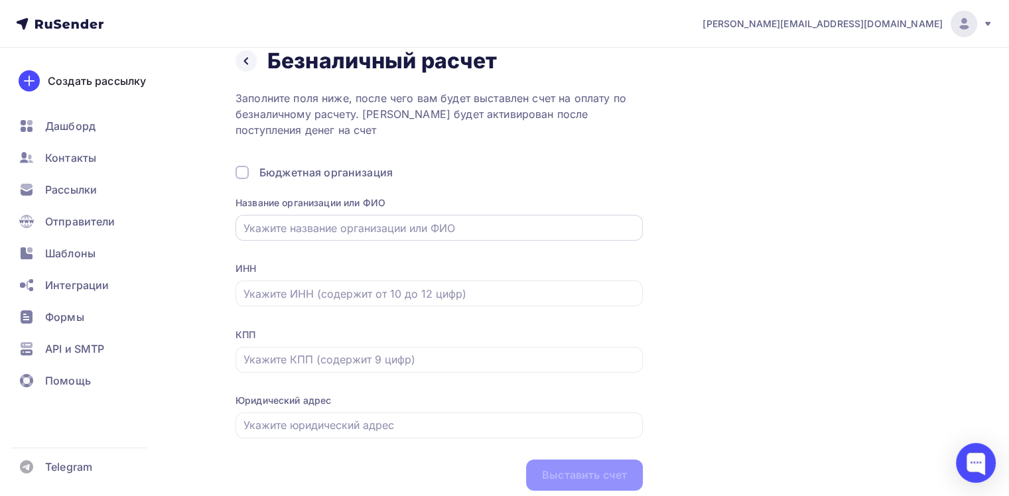
click at [334, 217] on div at bounding box center [438, 228] width 407 height 26
click at [351, 239] on div at bounding box center [438, 228] width 407 height 26
click at [353, 229] on input "text" at bounding box center [439, 228] width 392 height 16
type input "[PERSON_NAME]"
click at [313, 302] on div at bounding box center [438, 294] width 407 height 26
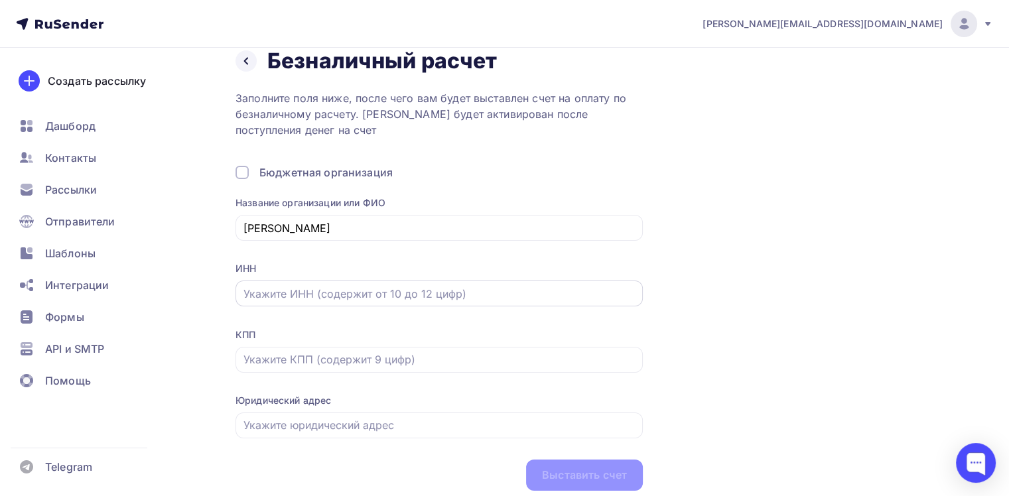
click at [313, 302] on div at bounding box center [438, 294] width 407 height 26
click at [286, 289] on input "text" at bounding box center [439, 294] width 392 height 16
type input "1234567890"
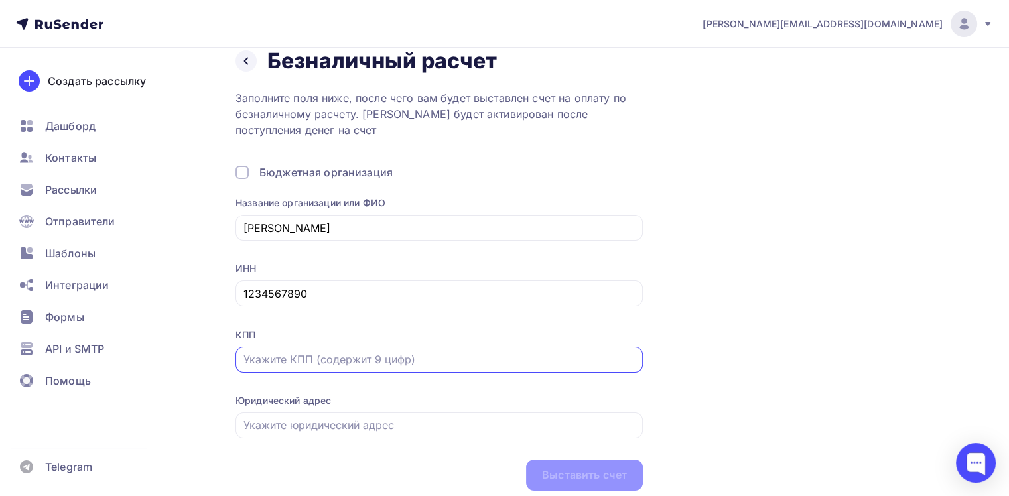
click at [305, 359] on input "text" at bounding box center [439, 359] width 392 height 16
type input "123456789"
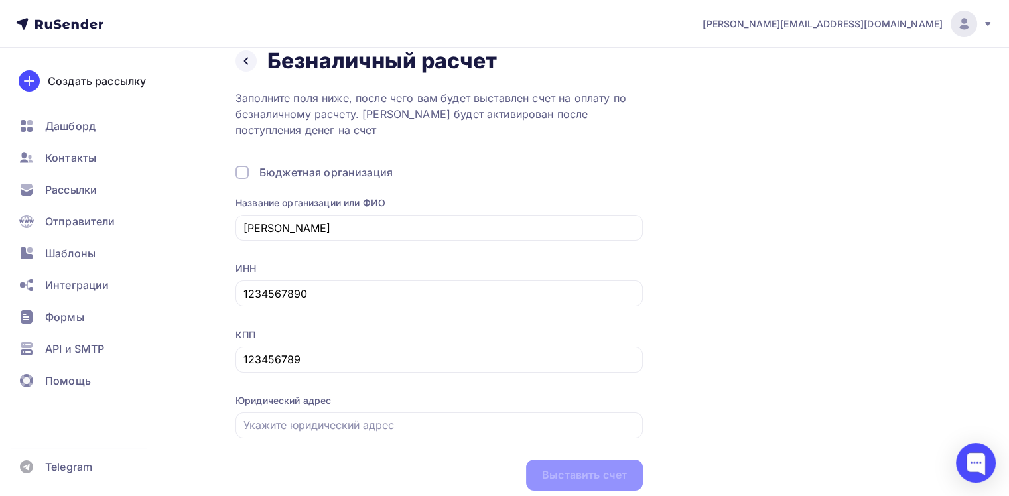
click at [340, 409] on div "Юридический адрес" at bounding box center [438, 416] width 407 height 44
click at [353, 422] on input "text" at bounding box center [439, 425] width 392 height 16
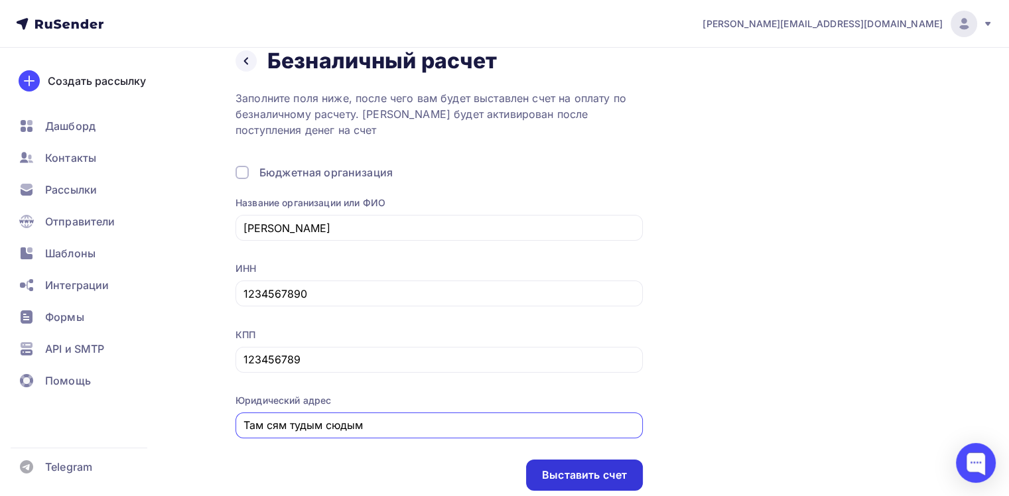
type input "Там сям тудым сюдым"
click at [584, 472] on div "Выставить счет" at bounding box center [584, 475] width 85 height 15
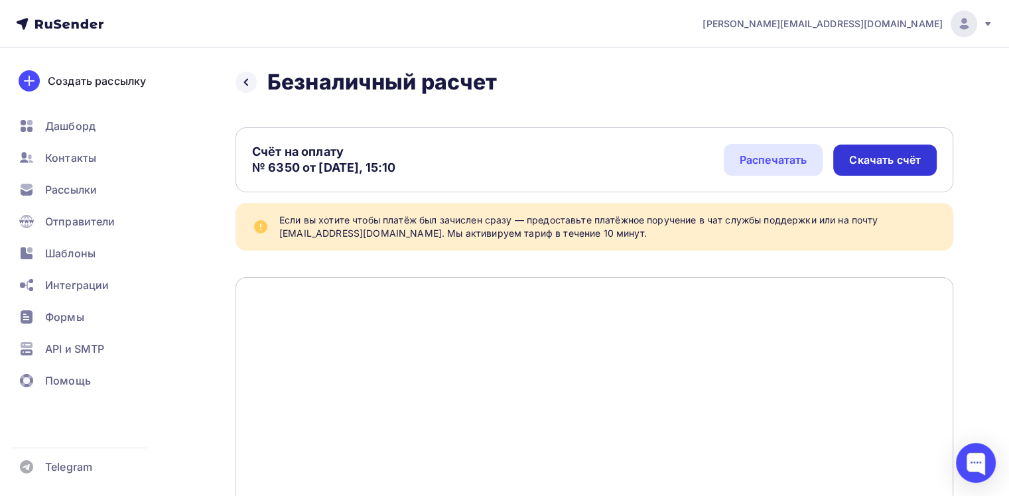
click at [857, 172] on div "Скачать счёт" at bounding box center [884, 160] width 103 height 31
